Goal: Information Seeking & Learning: Understand process/instructions

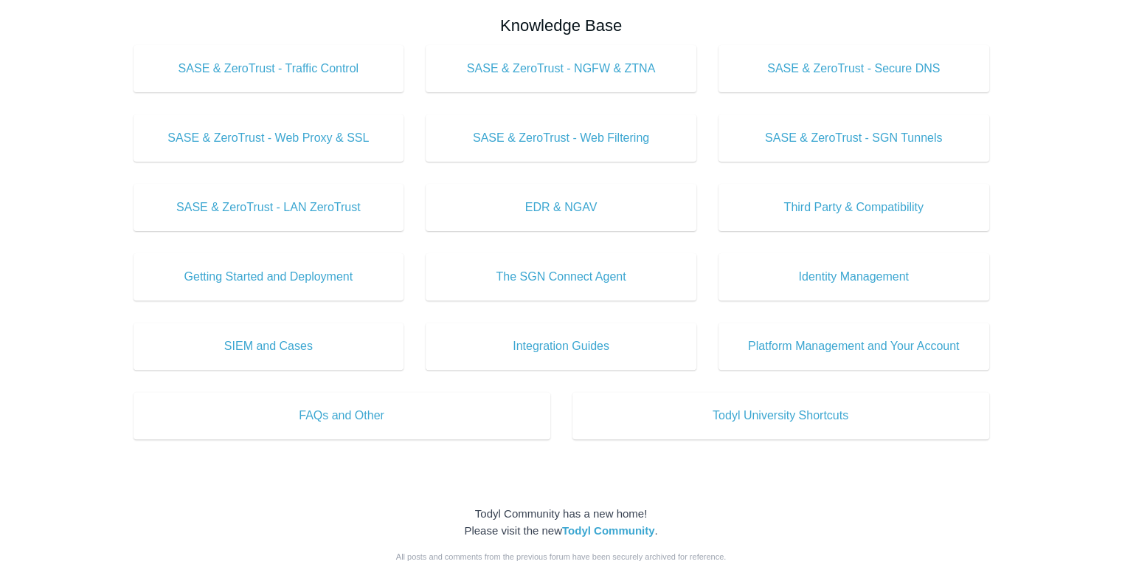
scroll to position [369, 0]
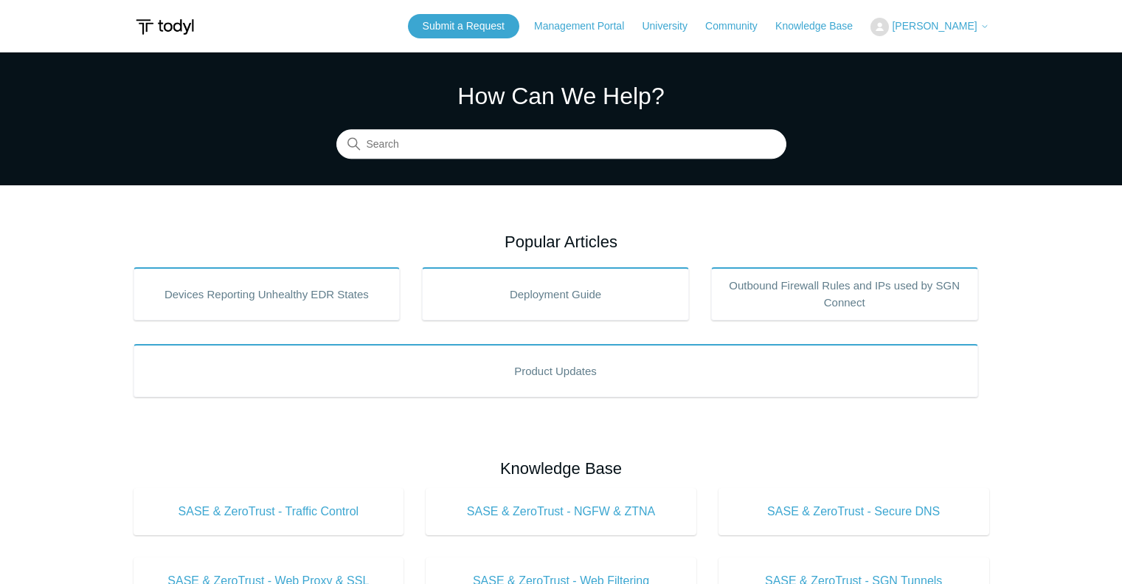
scroll to position [369, 0]
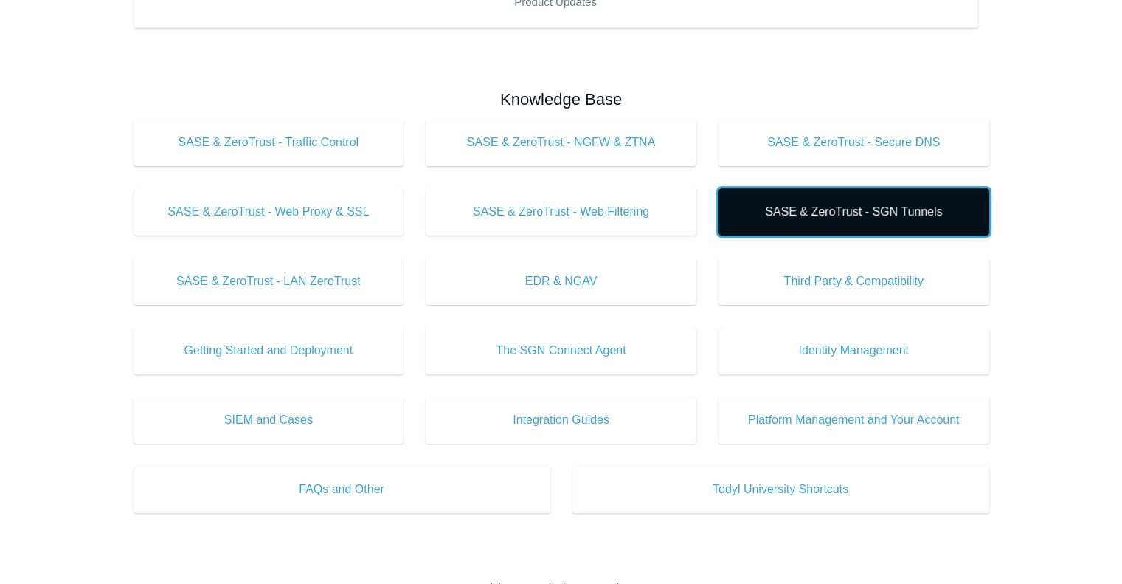
click at [840, 202] on link "SASE & ZeroTrust - SGN Tunnels" at bounding box center [854, 211] width 271 height 47
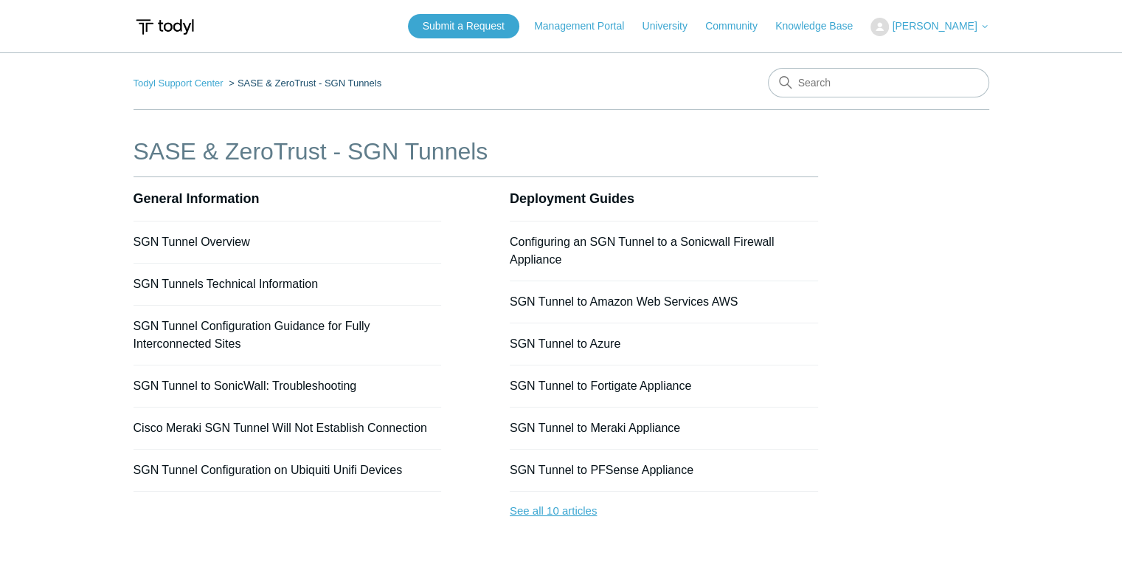
click at [584, 519] on link "See all 10 articles" at bounding box center [664, 510] width 308 height 39
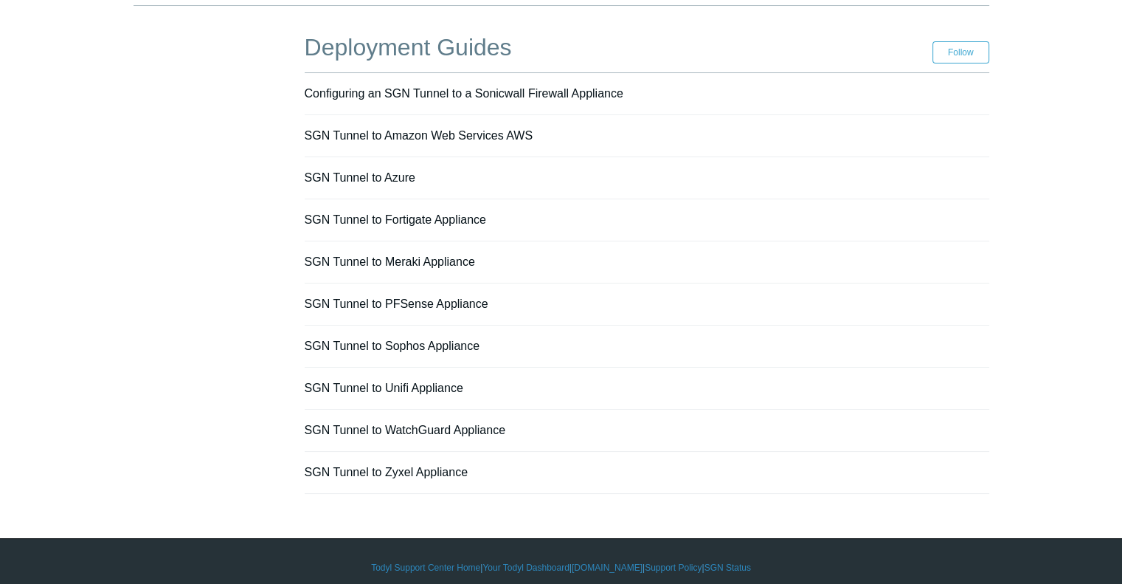
scroll to position [114, 0]
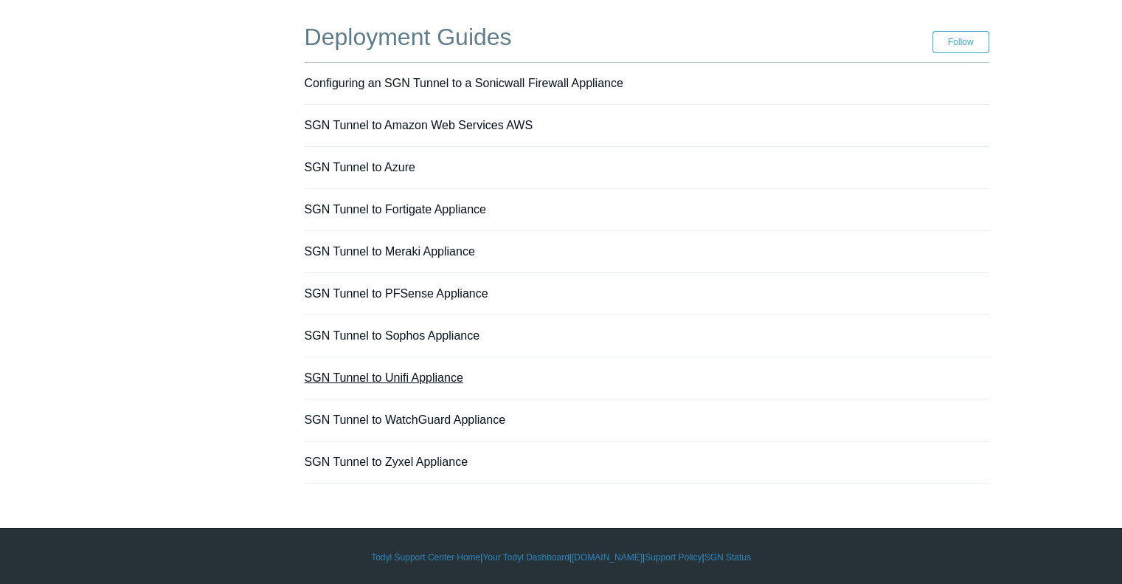
click at [361, 373] on link "SGN Tunnel to Unifi Appliance" at bounding box center [384, 377] width 159 height 13
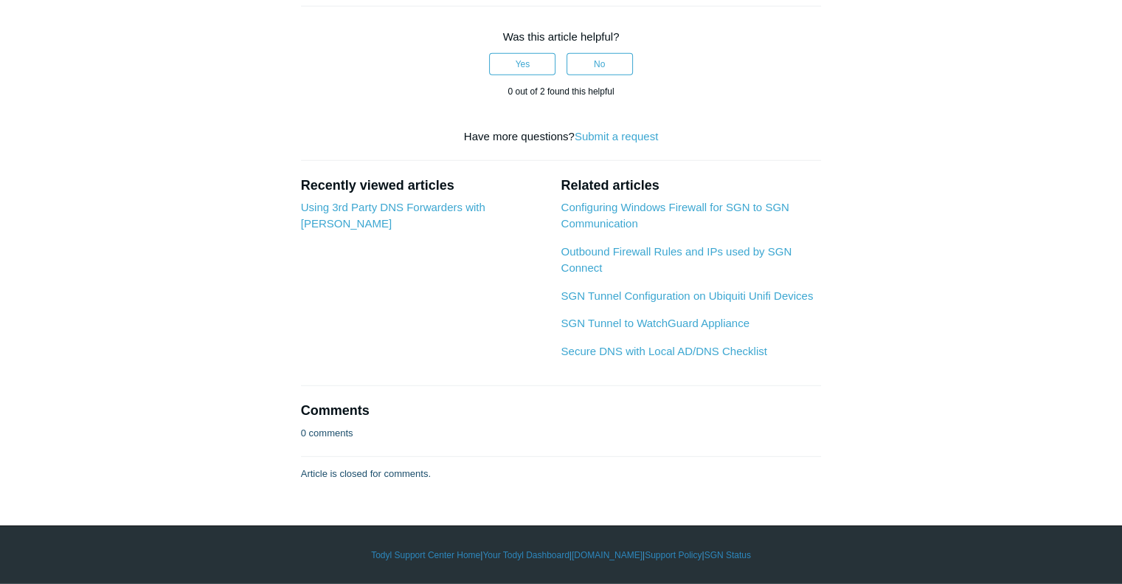
scroll to position [4058, 0]
